Goal: Transaction & Acquisition: Purchase product/service

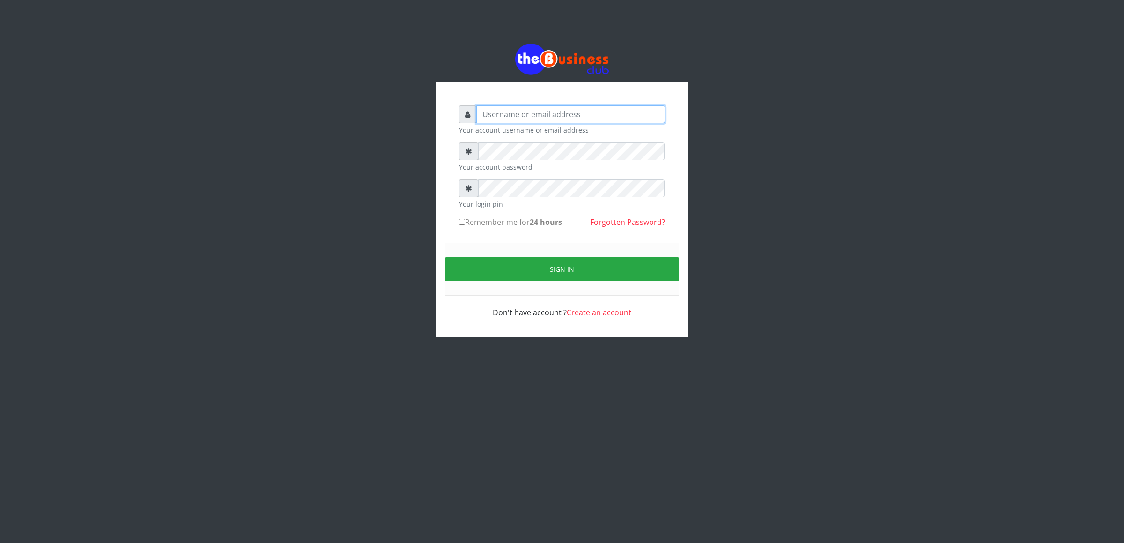
type input "cherpher"
click at [480, 260] on button "Sign in" at bounding box center [562, 269] width 234 height 24
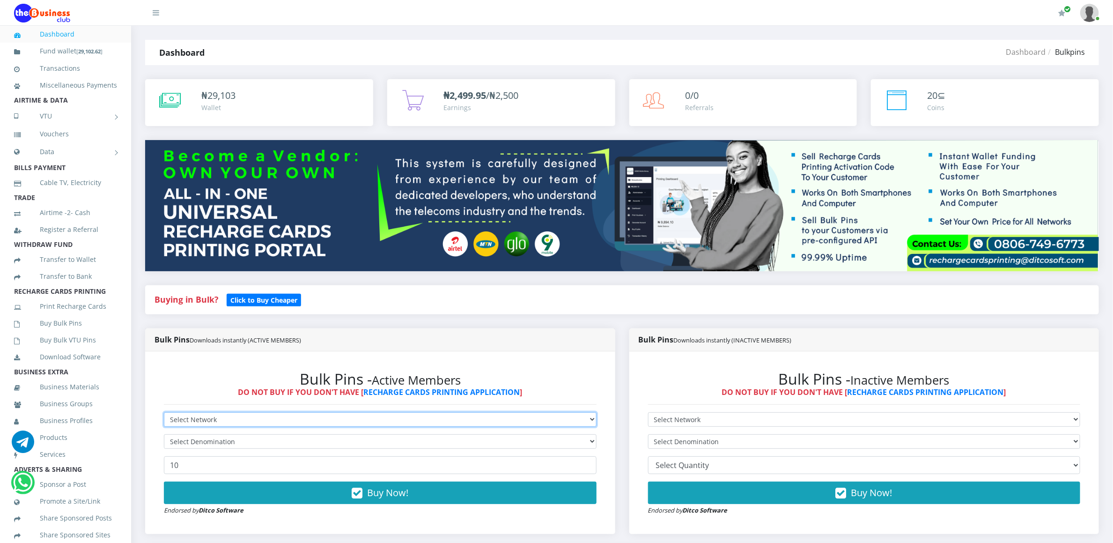
click at [190, 417] on select "Select Network MTN Globacom 9Mobile Airtel" at bounding box center [380, 419] width 433 height 15
select select "MTN"
click at [164, 413] on select "Select Network MTN Globacom 9Mobile Airtel" at bounding box center [380, 419] width 433 height 15
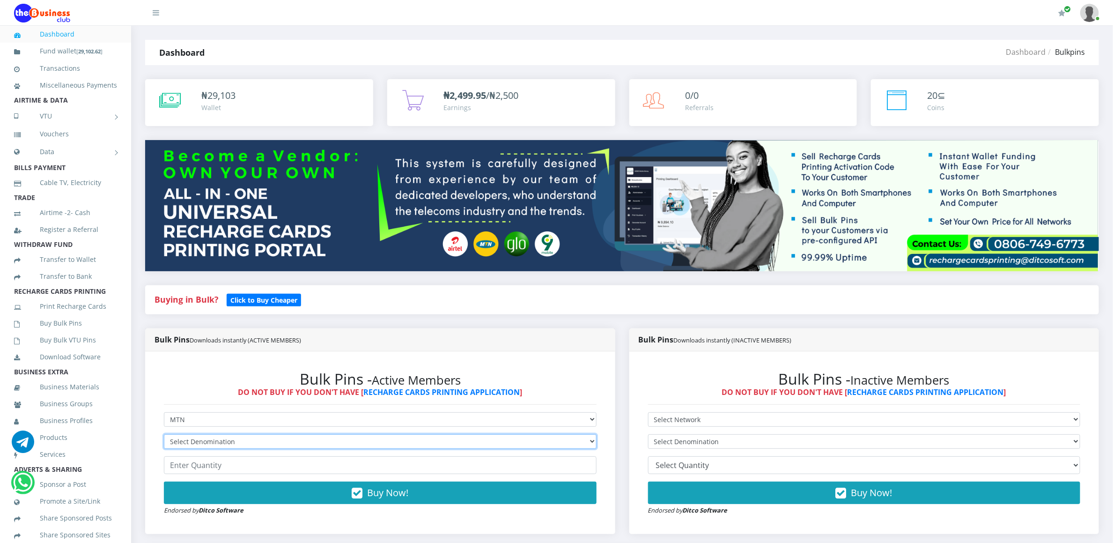
click at [188, 438] on select "Select Denomination MTN NGN100 - ₦96.94 MTN NGN200 - ₦193.88 MTN NGN400 - ₦387.…" at bounding box center [380, 441] width 433 height 15
select select "193.88-200"
click at [164, 435] on select "Select Denomination MTN NGN100 - ₦96.94 MTN NGN200 - ₦193.88 MTN NGN400 - ₦387.…" at bounding box center [380, 441] width 433 height 15
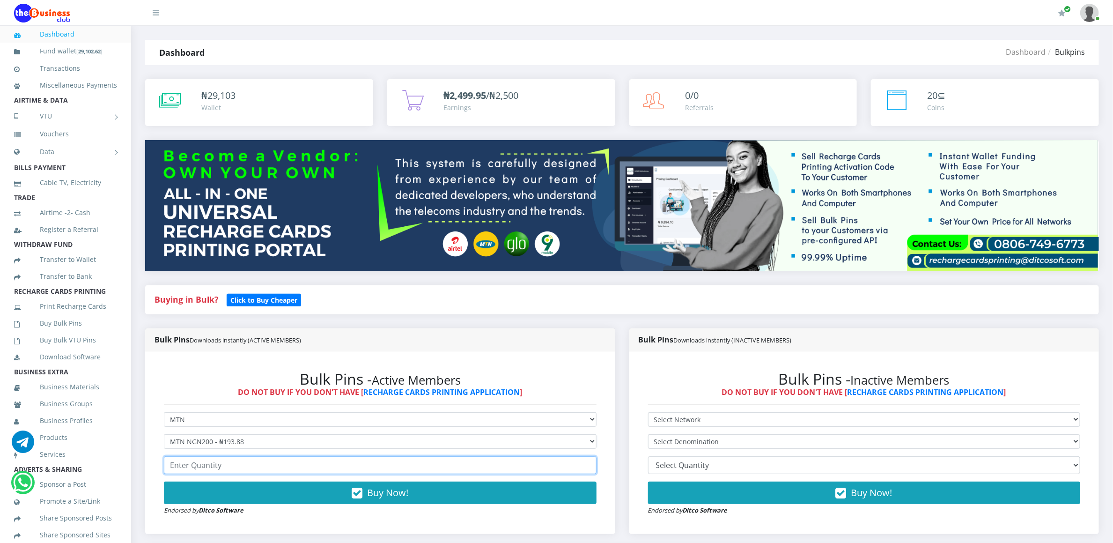
click at [204, 469] on input "number" at bounding box center [380, 465] width 433 height 18
type input "1"
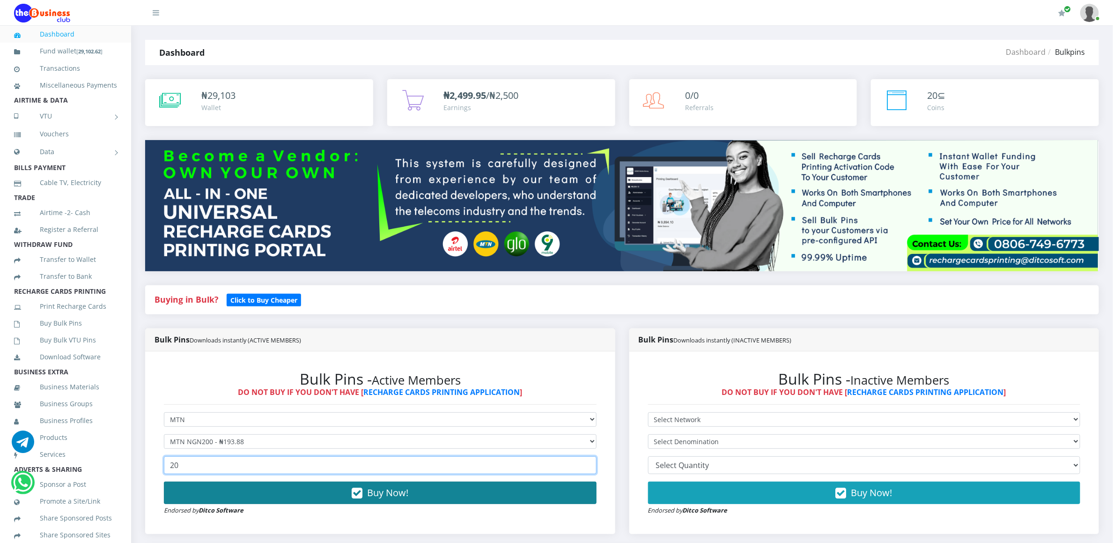
type input "20"
click at [214, 495] on button "Buy Now!" at bounding box center [380, 492] width 433 height 22
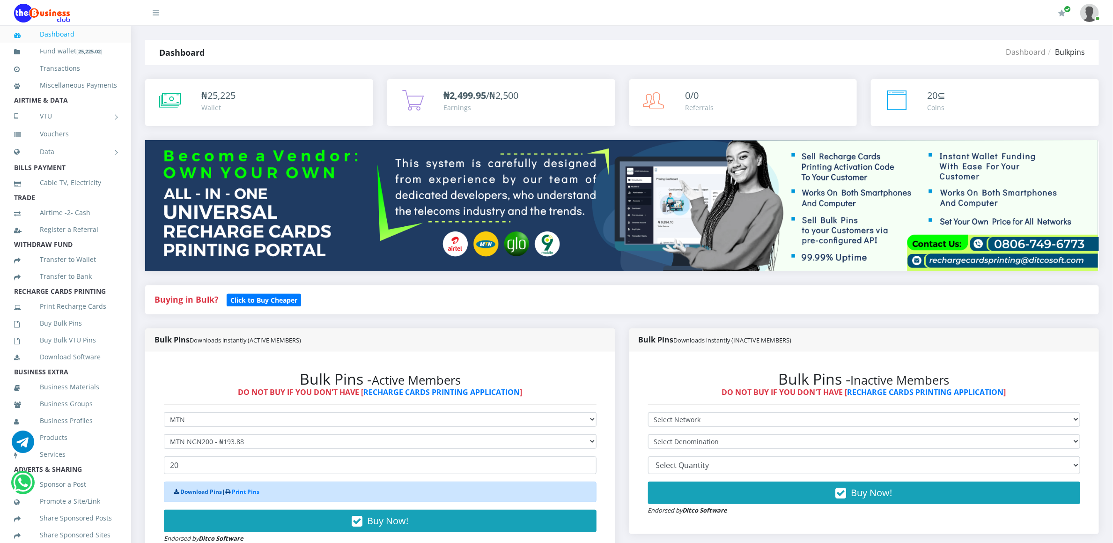
click at [211, 491] on link "Download Pins" at bounding box center [201, 491] width 42 height 8
click at [75, 331] on link "Buy Bulk Pins" at bounding box center [65, 323] width 103 height 22
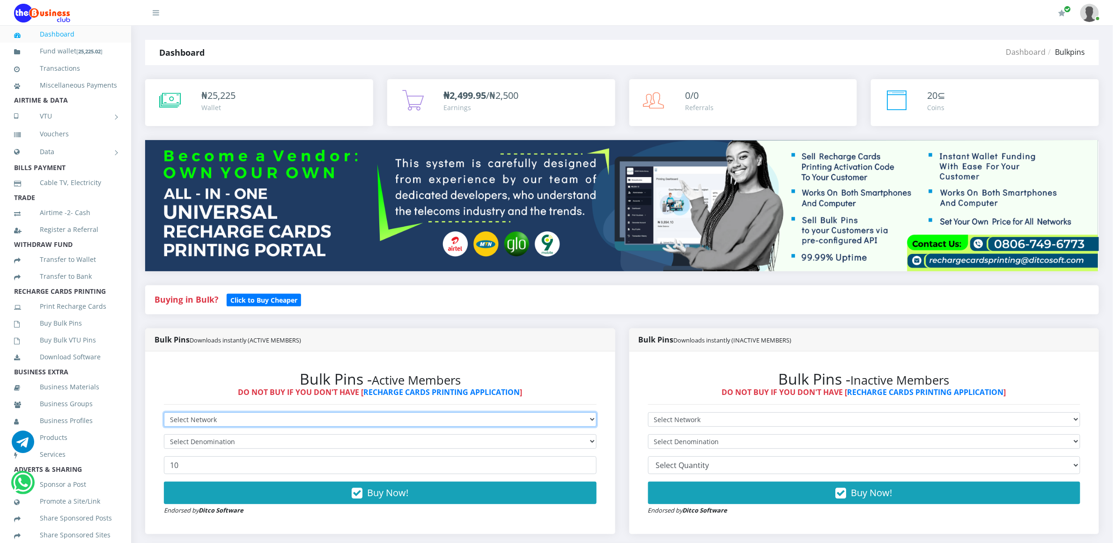
click at [205, 414] on select "Select Network MTN Globacom 9Mobile Airtel" at bounding box center [380, 419] width 433 height 15
select select "MTN"
click at [164, 413] on select "Select Network MTN Globacom 9Mobile Airtel" at bounding box center [380, 419] width 433 height 15
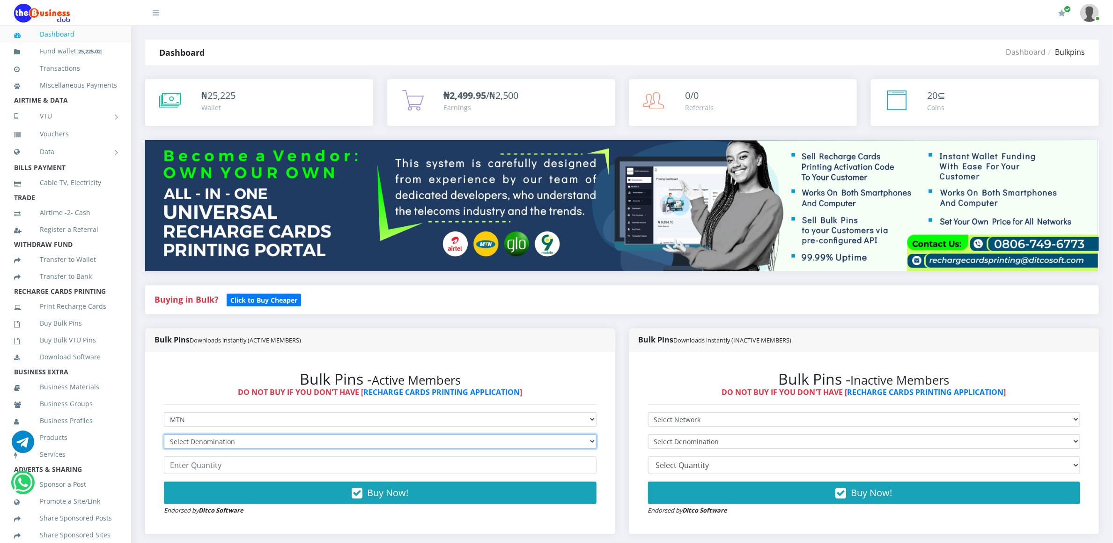
click at [215, 445] on select "Select Denomination MTN NGN100 - ₦96.94 MTN NGN200 - ₦193.88 MTN NGN400 - ₦387.…" at bounding box center [380, 441] width 433 height 15
select select "484.7-500"
click at [164, 435] on select "Select Denomination MTN NGN100 - ₦96.94 MTN NGN200 - ₦193.88 MTN NGN400 - ₦387.…" at bounding box center [380, 441] width 433 height 15
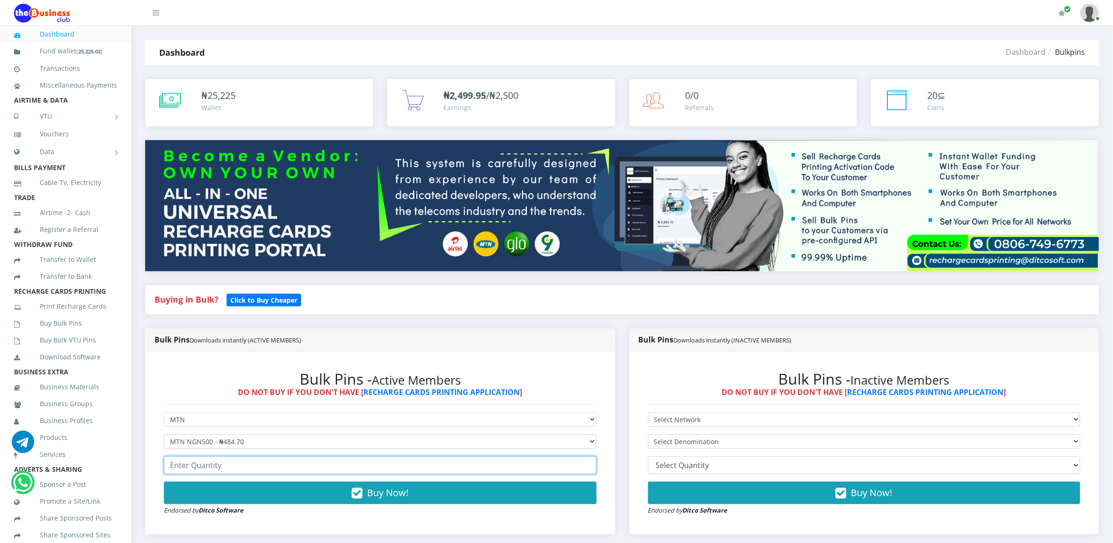
click at [212, 467] on input "number" at bounding box center [380, 465] width 433 height 18
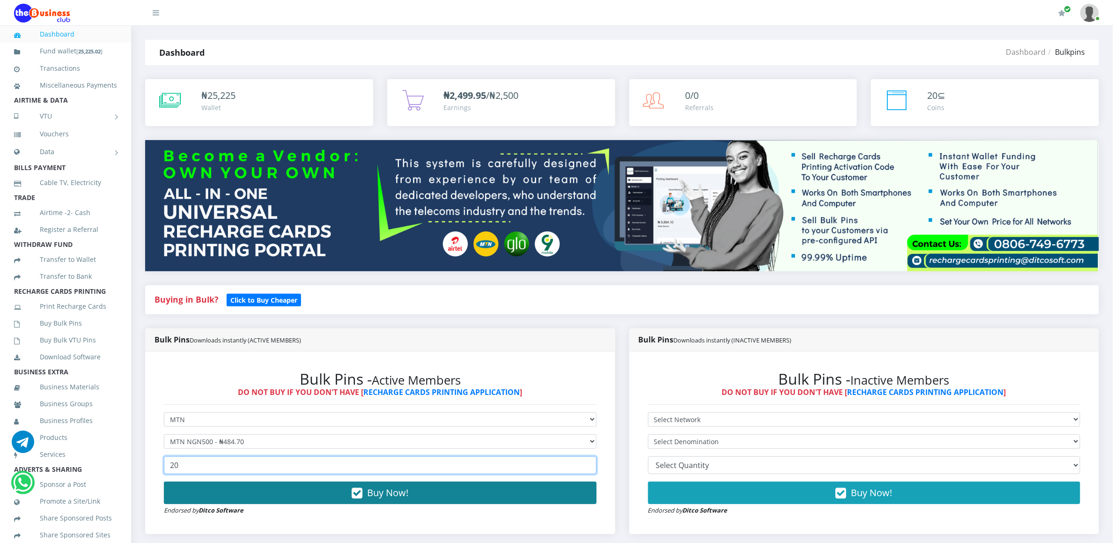
type input "20"
click at [211, 486] on button "Buy Now!" at bounding box center [380, 492] width 433 height 22
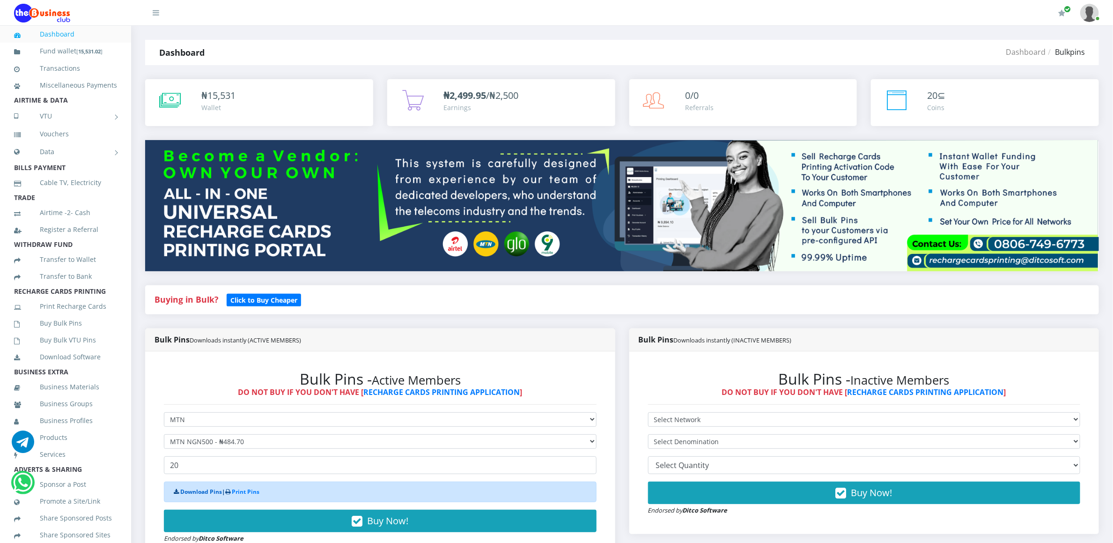
click at [201, 490] on link "Download Pins" at bounding box center [201, 491] width 42 height 8
click at [79, 334] on link "Buy Bulk Pins" at bounding box center [65, 323] width 103 height 22
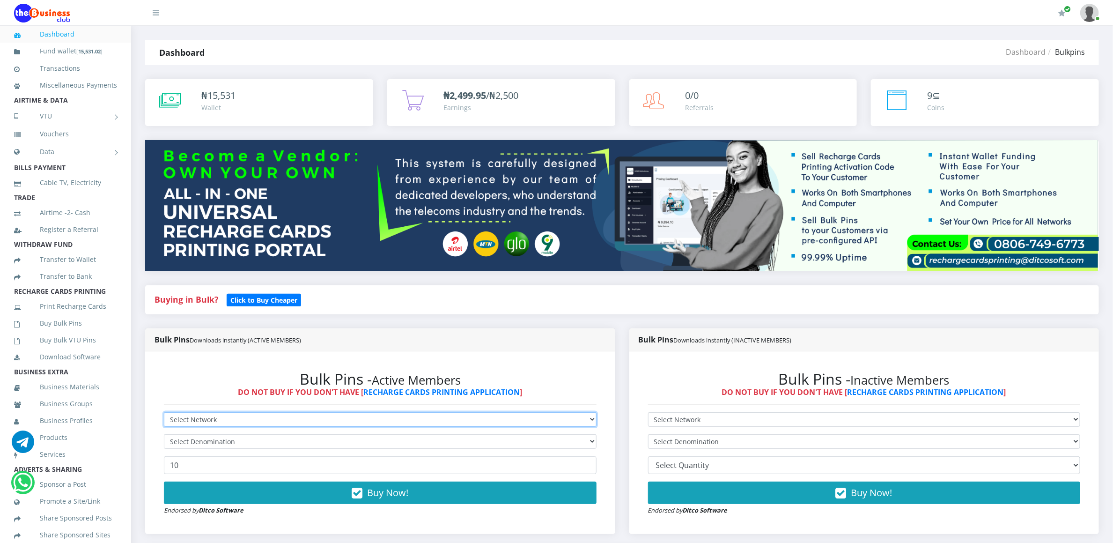
click at [176, 423] on select "Select Network MTN Globacom 9Mobile Airtel" at bounding box center [380, 419] width 433 height 15
select select "Glo"
click at [164, 413] on select "Select Network MTN Globacom 9Mobile Airtel" at bounding box center [380, 419] width 433 height 15
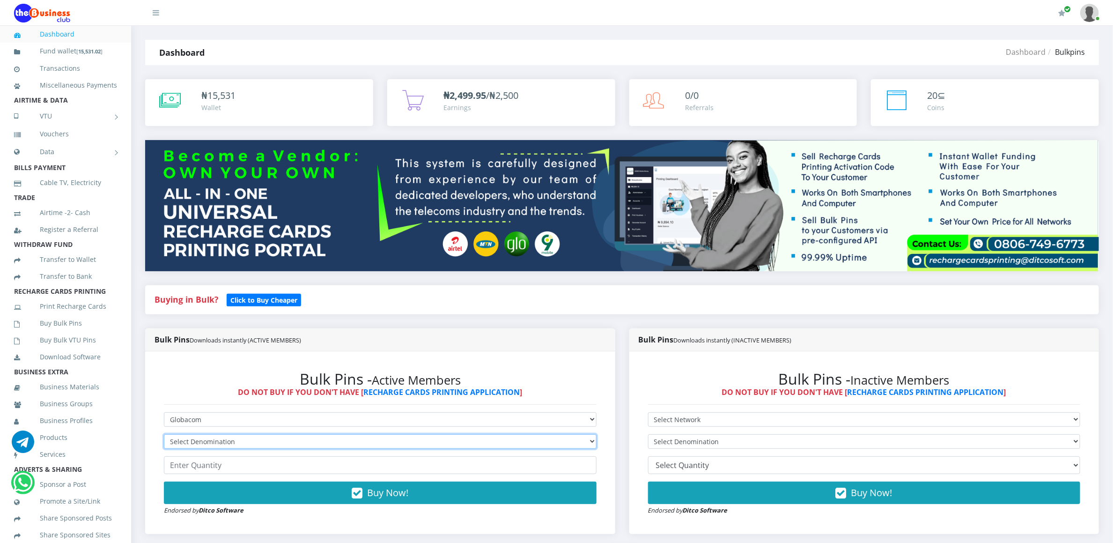
click at [184, 443] on select "Select Denomination Glo NGN100 - ₦96.45 Glo NGN200 - ₦192.90 Glo NGN500 - ₦482.…" at bounding box center [380, 441] width 433 height 15
select select "192.9-200"
click at [164, 435] on select "Select Denomination Glo NGN100 - ₦96.45 Glo NGN200 - ₦192.90 Glo NGN500 - ₦482.…" at bounding box center [380, 441] width 433 height 15
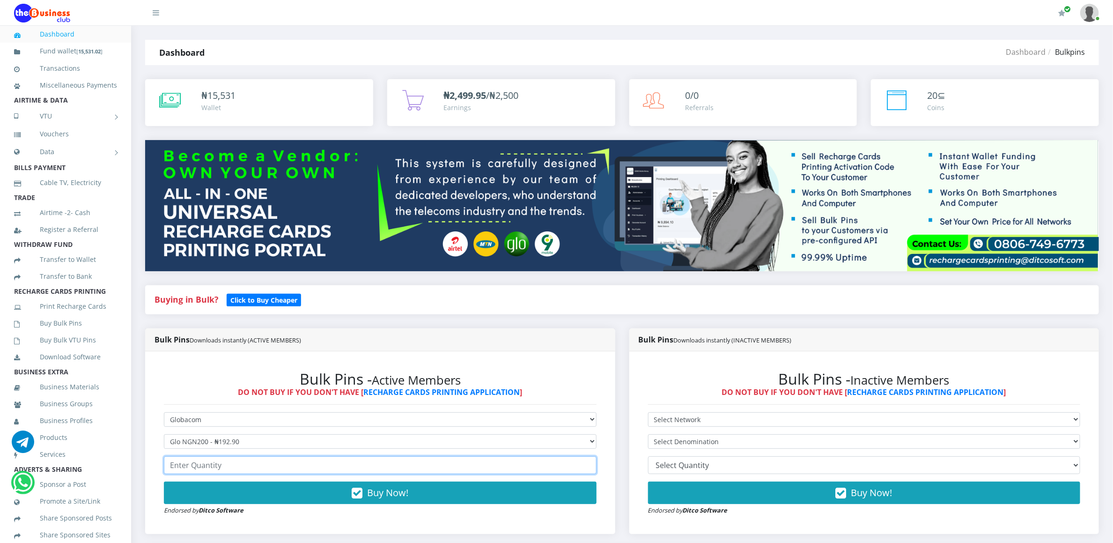
click at [197, 472] on input "number" at bounding box center [380, 465] width 433 height 18
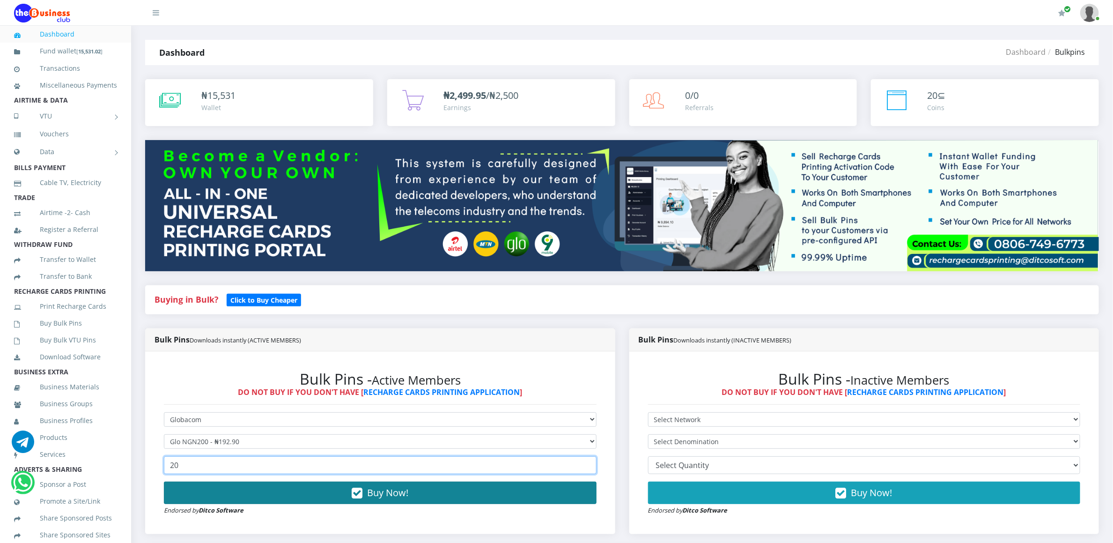
type input "20"
click at [199, 493] on button "Buy Now!" at bounding box center [380, 492] width 433 height 22
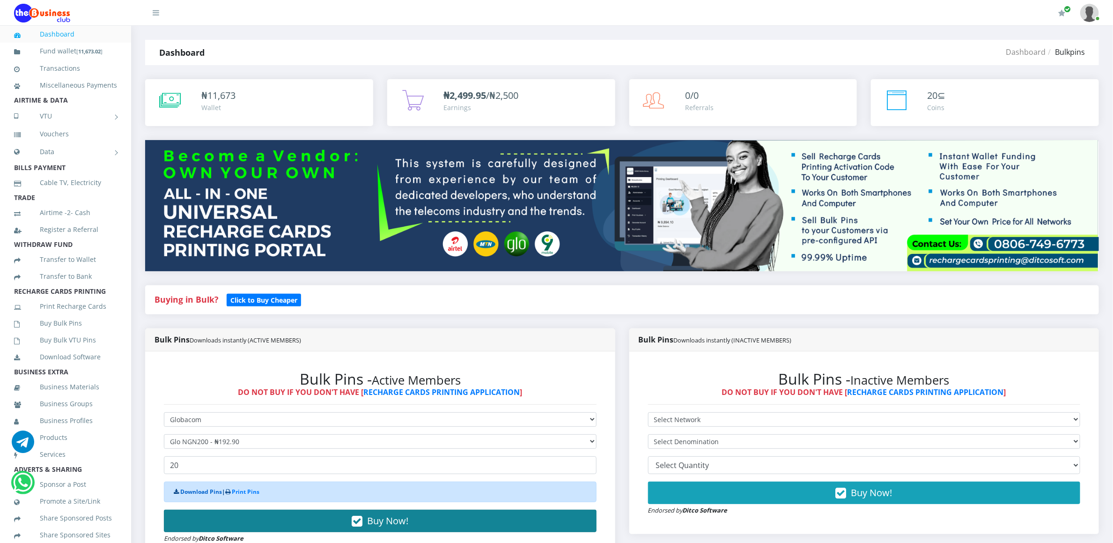
click at [199, 493] on link "Download Pins" at bounding box center [201, 491] width 42 height 8
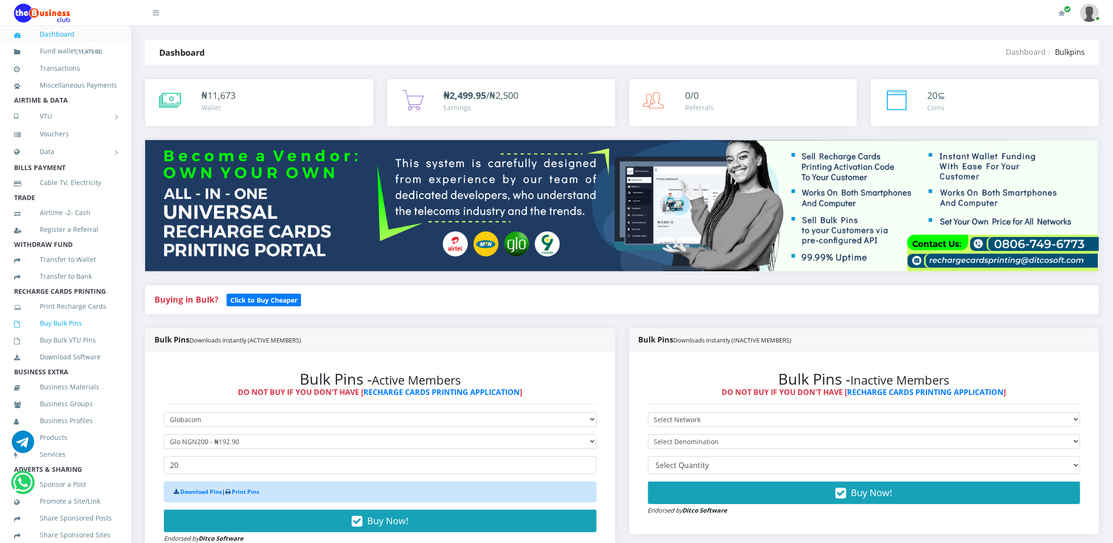
click at [67, 333] on link "Buy Bulk Pins" at bounding box center [65, 323] width 103 height 22
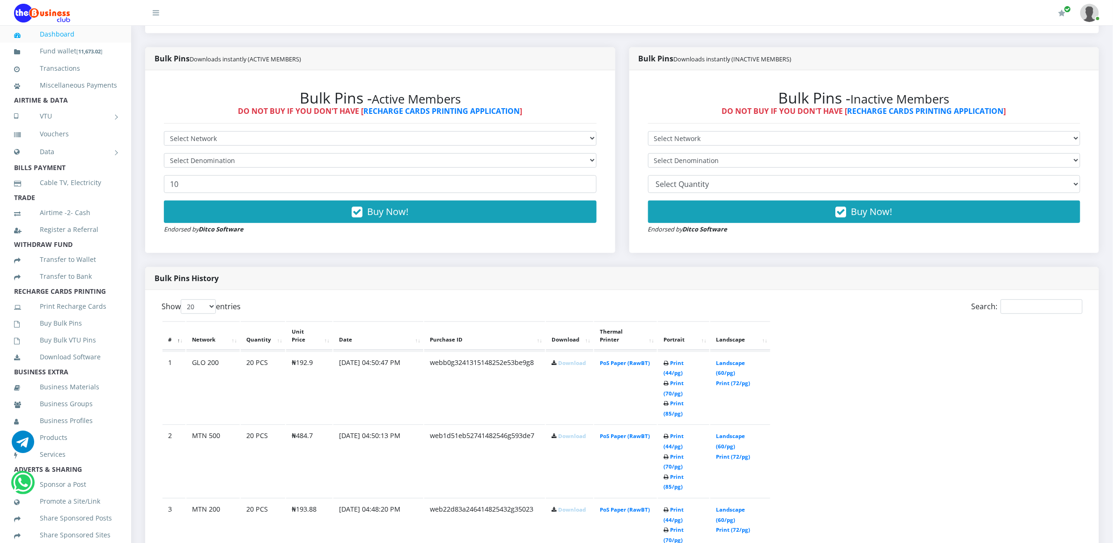
scroll to position [253, 0]
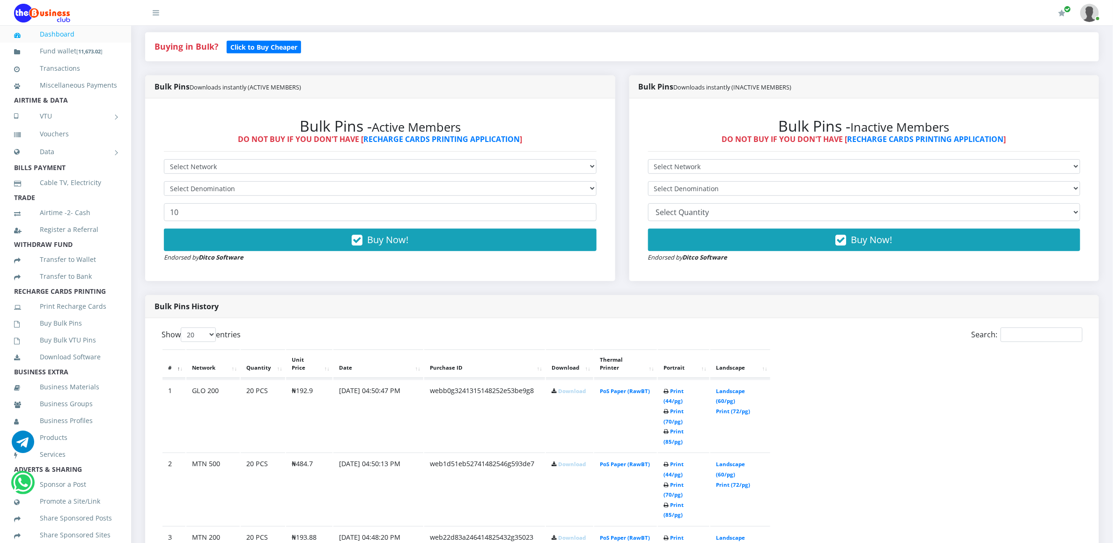
click at [571, 534] on link "Download" at bounding box center [572, 537] width 28 height 7
click at [562, 460] on link "Download" at bounding box center [572, 463] width 28 height 7
click at [563, 387] on link "Download" at bounding box center [572, 390] width 28 height 7
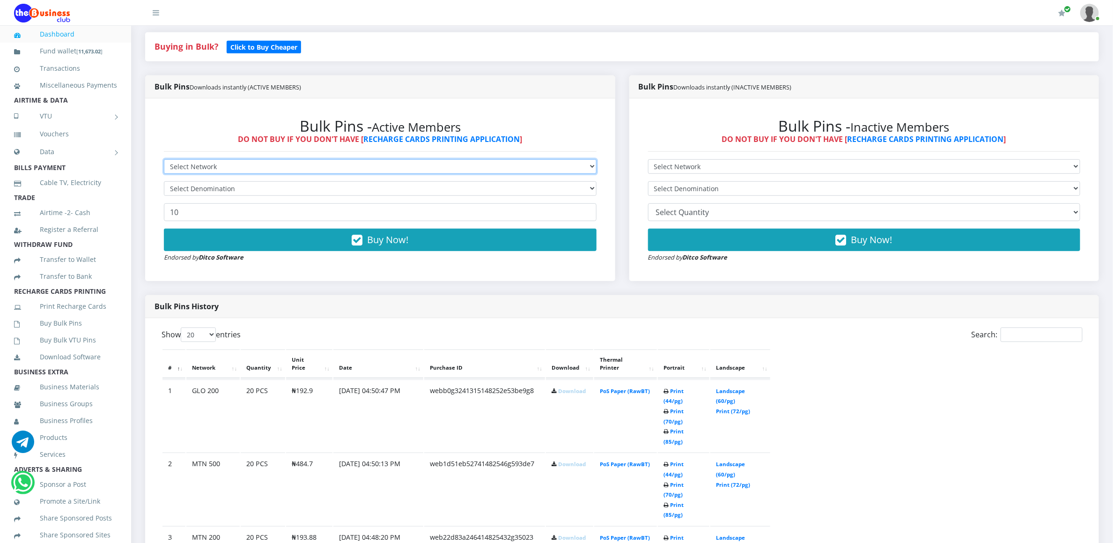
click at [194, 162] on select "Select Network MTN Globacom 9Mobile Airtel" at bounding box center [380, 166] width 433 height 15
select select "Glo"
click at [164, 161] on select "Select Network MTN Globacom 9Mobile Airtel" at bounding box center [380, 166] width 433 height 15
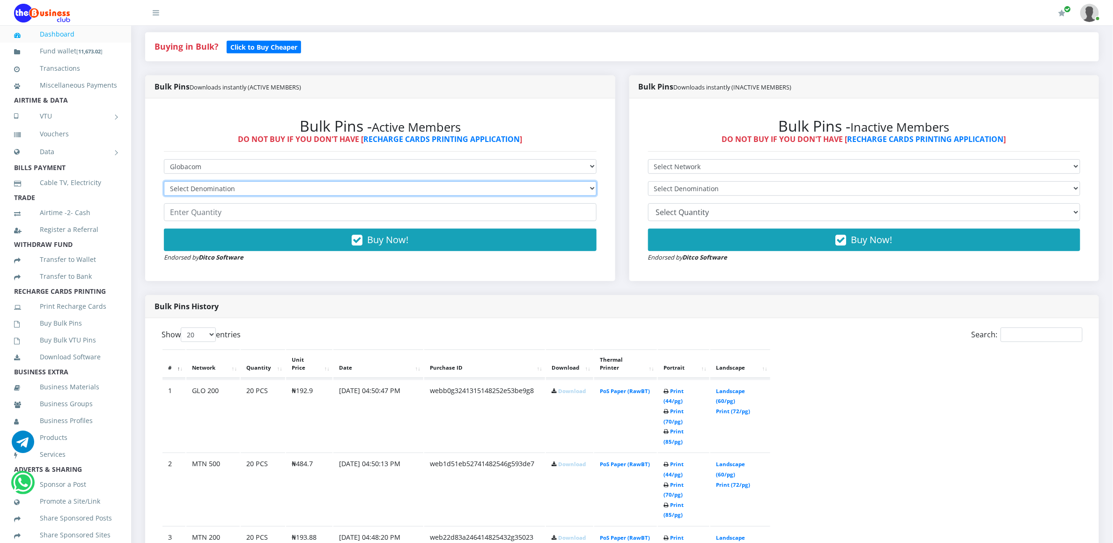
click at [187, 194] on select "Select Denomination Glo NGN100 - ₦96.45 Glo NGN200 - ₦192.90 Glo NGN500 - ₦482.…" at bounding box center [380, 188] width 433 height 15
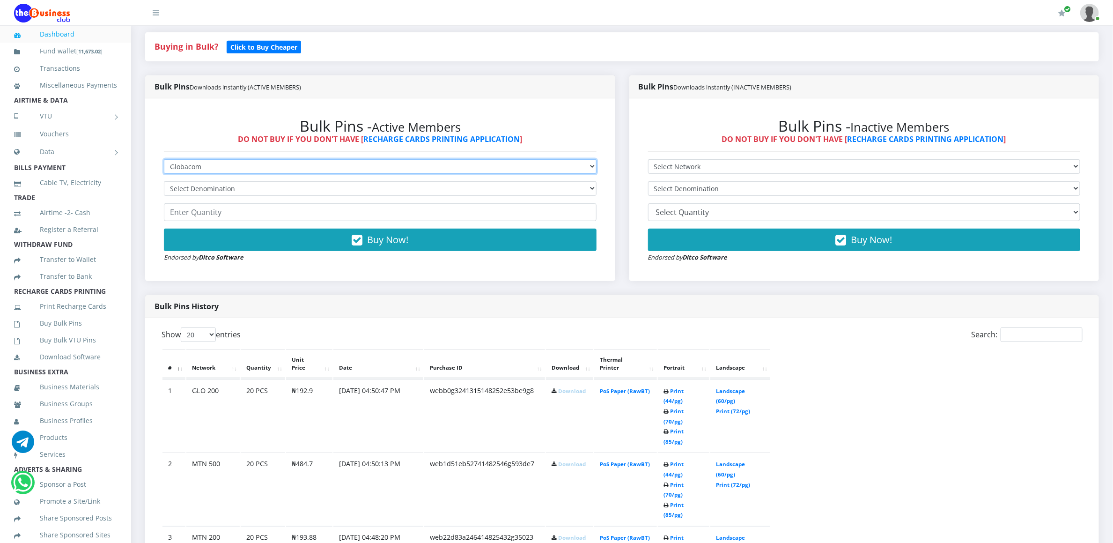
click at [266, 170] on select "Select Network MTN Globacom 9Mobile Airtel" at bounding box center [380, 166] width 433 height 15
click at [285, 155] on div "Bulk Pins - Active Members DO NOT BUY IF YOU DON'T HAVE [ RECHARGE CARDS PRINTI…" at bounding box center [380, 190] width 451 height 164
click at [249, 166] on select "Select Network MTN Globacom 9Mobile Airtel" at bounding box center [380, 166] width 433 height 15
select select "Airtel"
click at [164, 161] on select "Select Network MTN Globacom 9Mobile Airtel" at bounding box center [380, 166] width 433 height 15
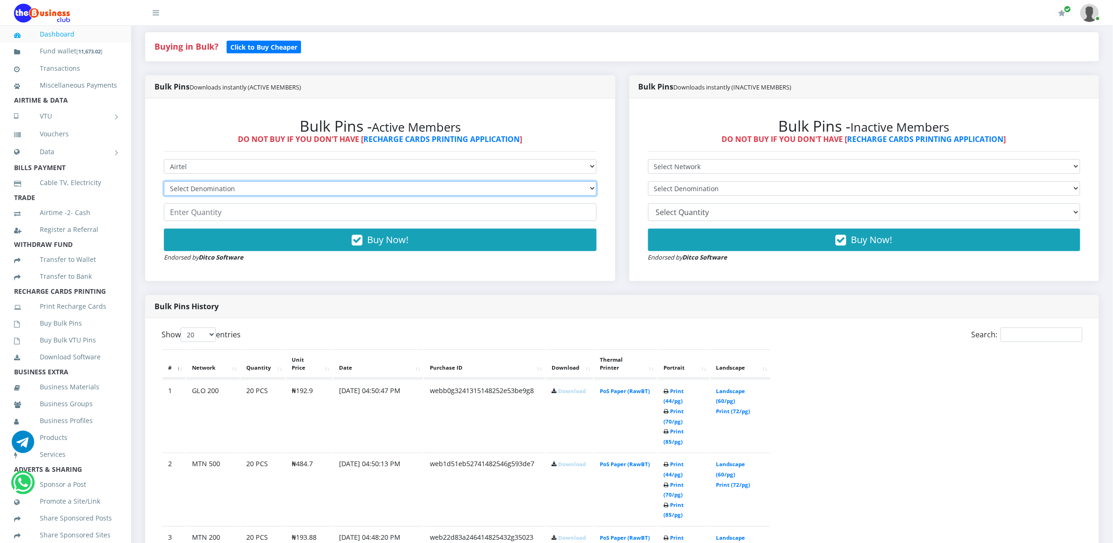
click at [233, 190] on select "Select Denomination Airtel NGN100 - ₦96.36 Airtel NGN200 - ₦192.72 Airtel NGN50…" at bounding box center [380, 188] width 433 height 15
select select "192.72-200"
click at [164, 183] on select "Select Denomination Airtel NGN100 - ₦96.36 Airtel NGN200 - ₦192.72 Airtel NGN50…" at bounding box center [380, 188] width 433 height 15
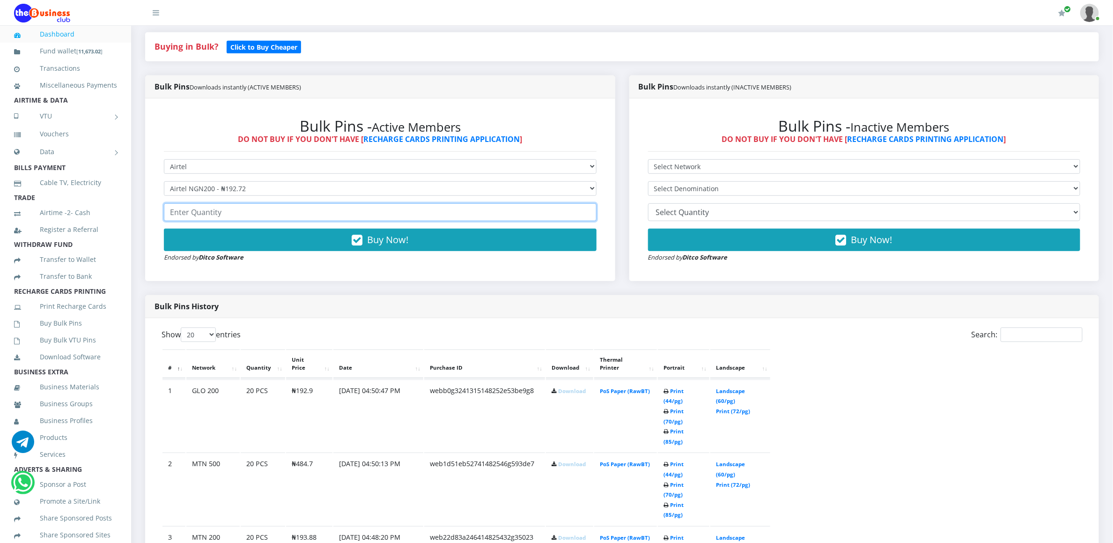
click at [231, 221] on input "number" at bounding box center [380, 212] width 433 height 18
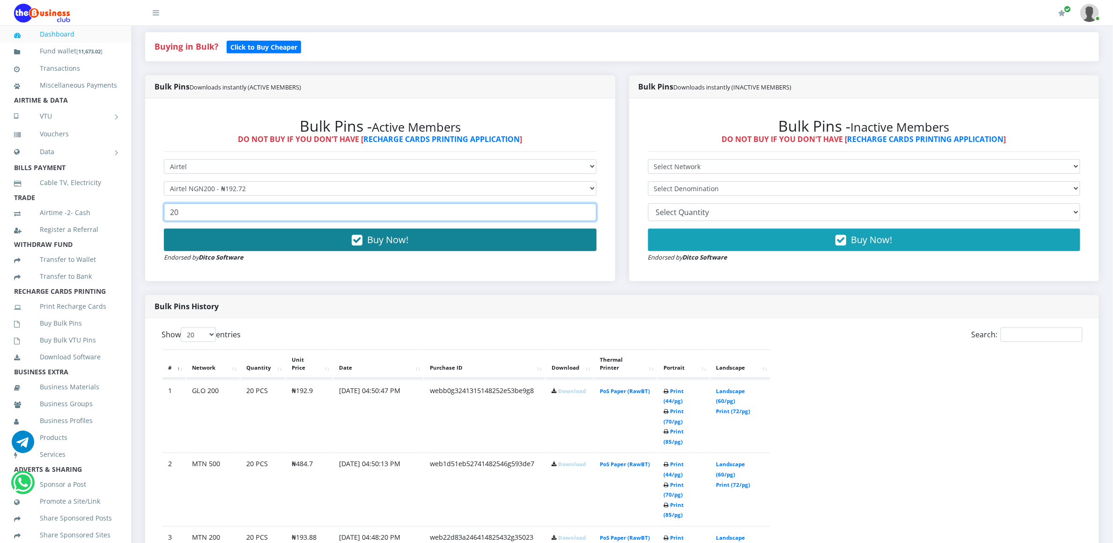
type input "20"
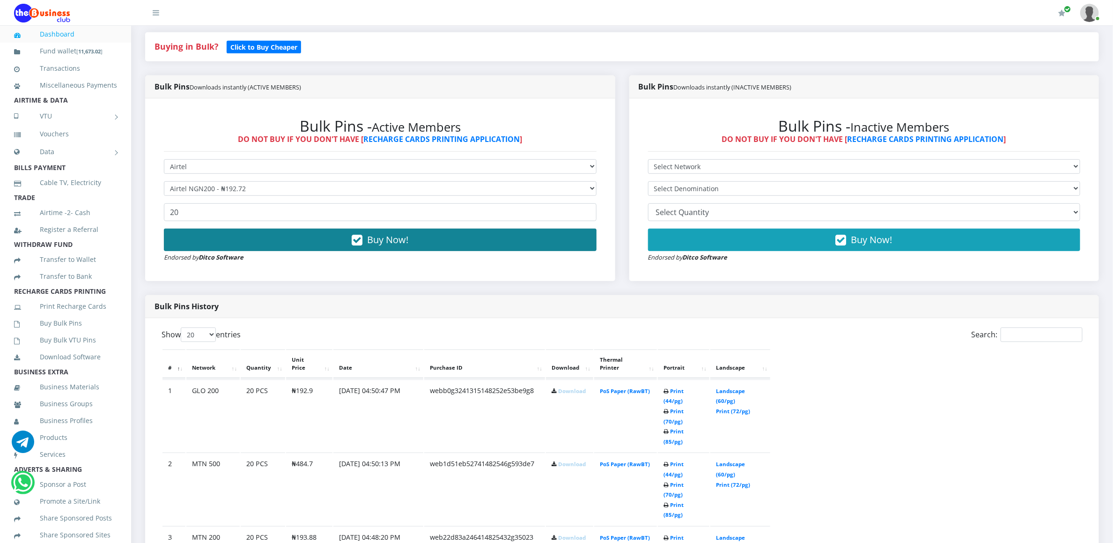
click at [234, 243] on button "Buy Now!" at bounding box center [380, 240] width 433 height 22
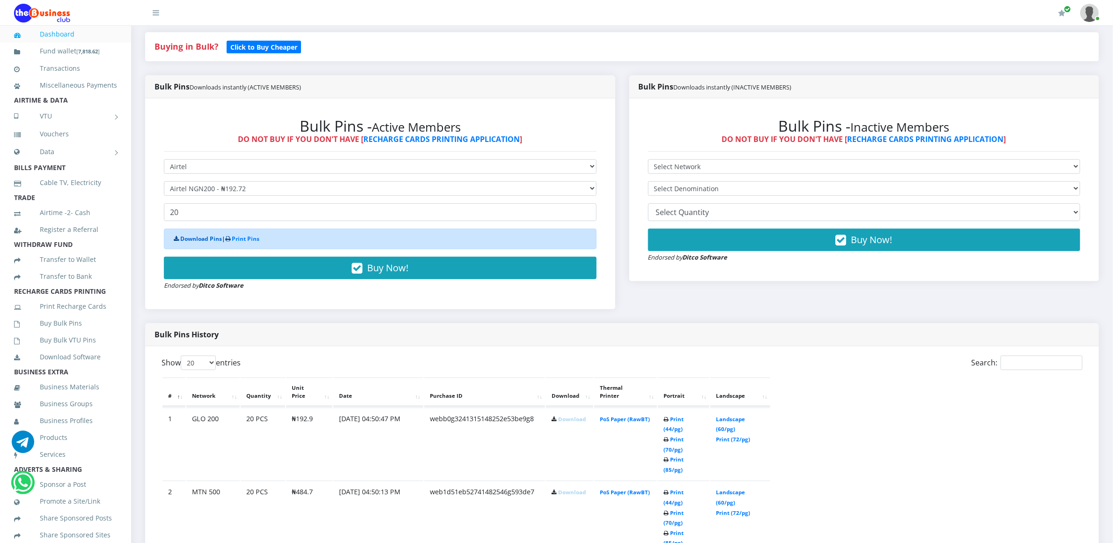
click at [204, 243] on link "Download Pins" at bounding box center [201, 239] width 42 height 8
click at [52, 334] on link "Buy Bulk Pins" at bounding box center [65, 323] width 103 height 22
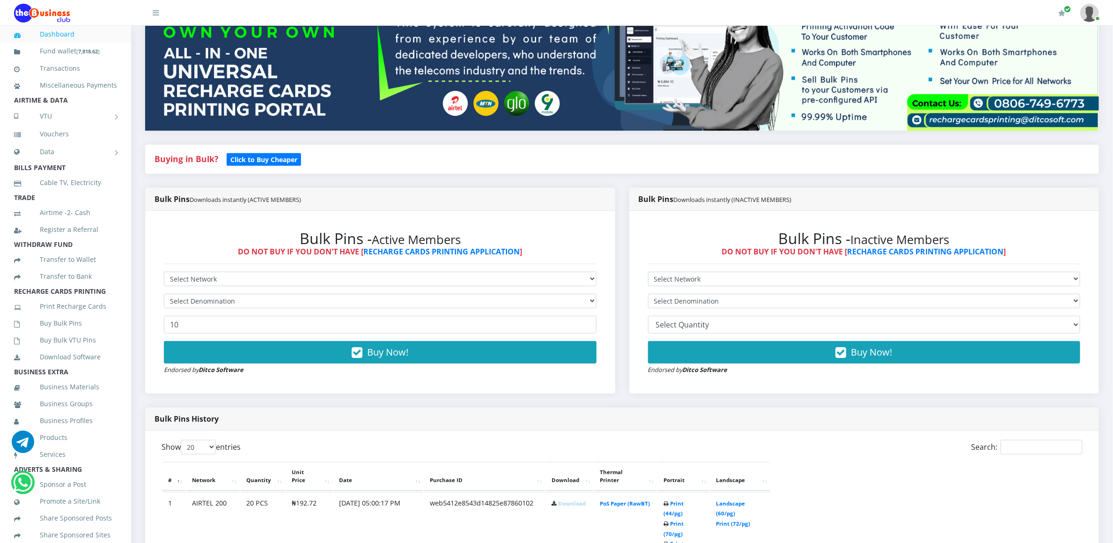
scroll to position [169, 0]
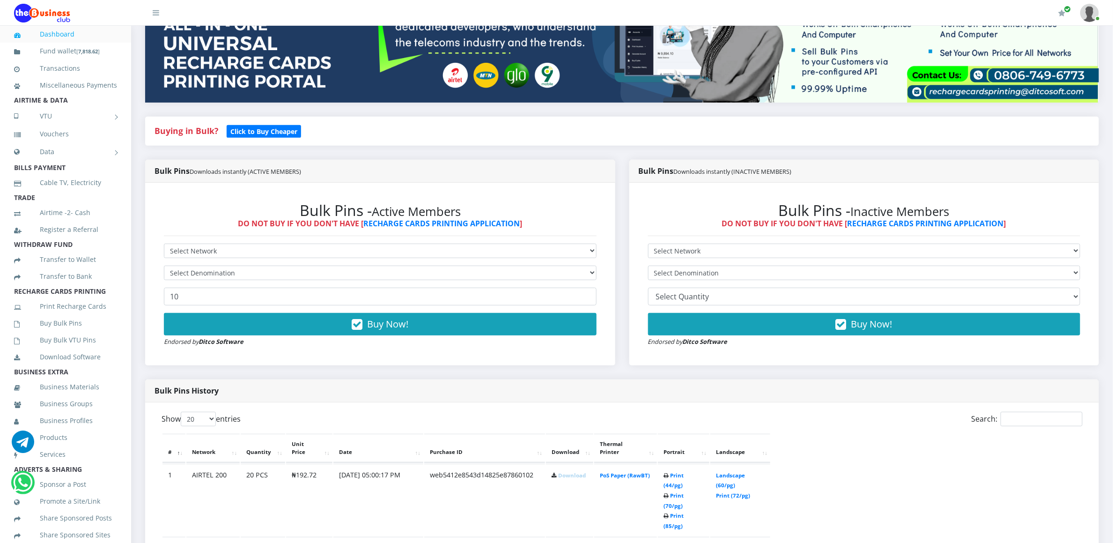
click at [558, 472] on link "Download" at bounding box center [572, 475] width 28 height 7
